Goal: Task Accomplishment & Management: Complete application form

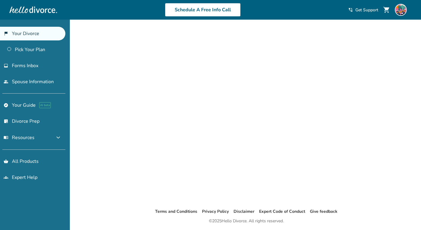
click at [34, 36] on link "flag_2 Your Divorce" at bounding box center [32, 34] width 65 height 14
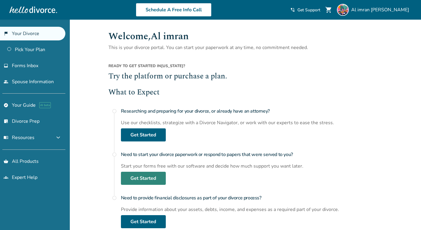
click at [142, 176] on link "Get Started" at bounding box center [143, 178] width 45 height 13
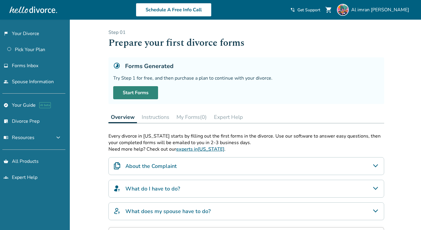
click at [134, 89] on link "Start Forms" at bounding box center [135, 92] width 45 height 13
click at [142, 91] on link "Start Forms" at bounding box center [135, 92] width 45 height 13
